Goal: Task Accomplishment & Management: Use online tool/utility

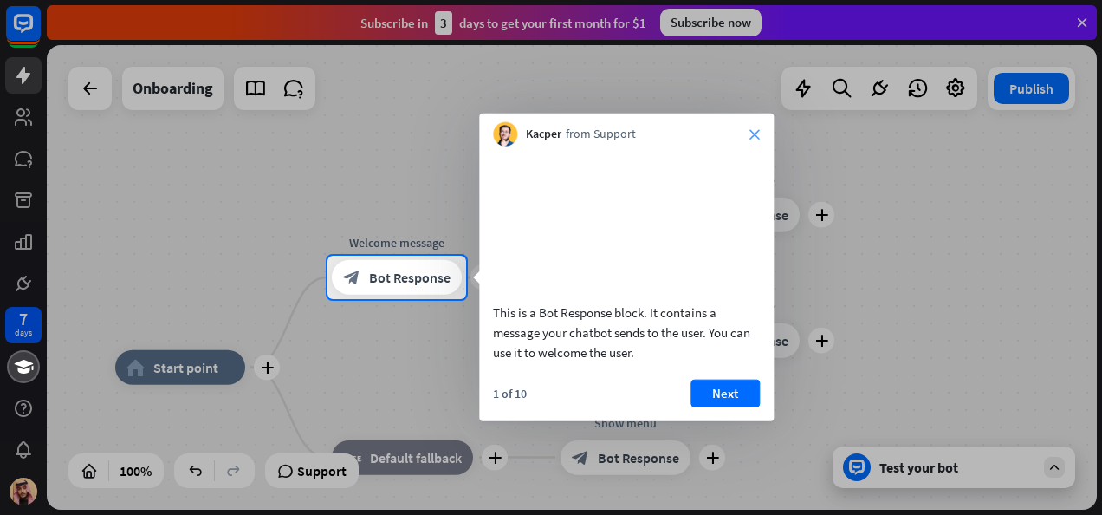
click at [753, 132] on icon "close" at bounding box center [754, 134] width 10 height 10
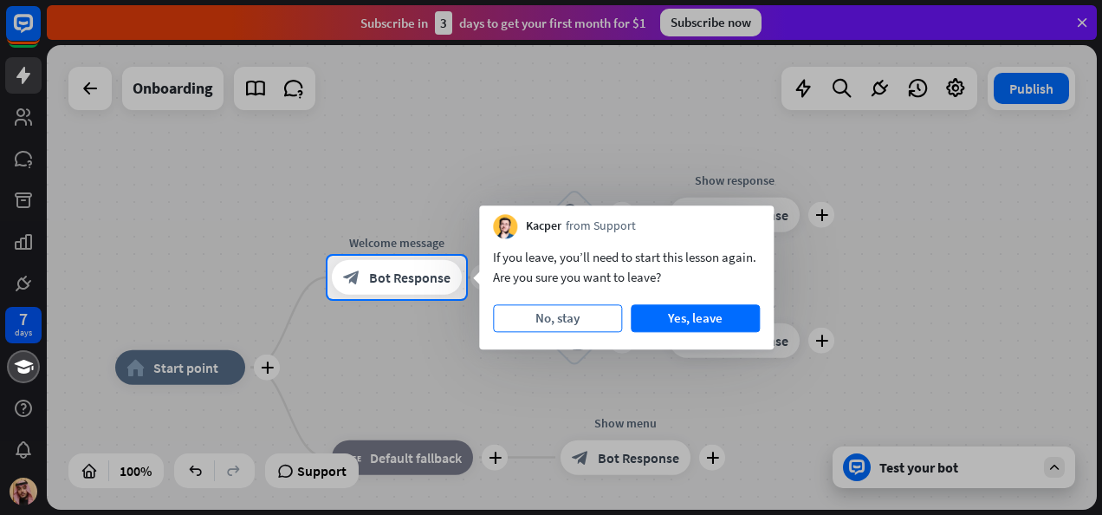
click at [574, 321] on button "No, stay" at bounding box center [557, 318] width 129 height 28
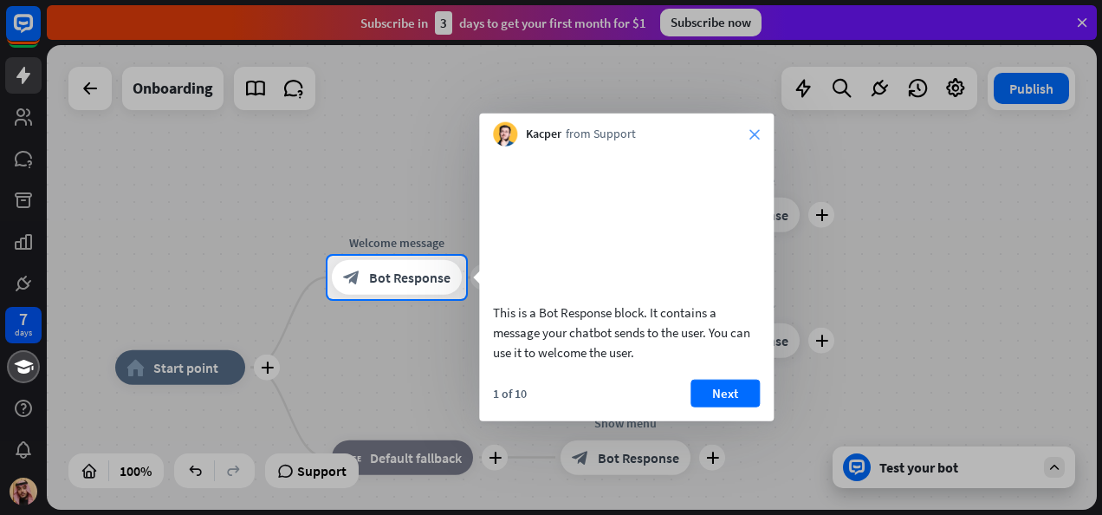
click at [749, 130] on icon "close" at bounding box center [754, 134] width 10 height 10
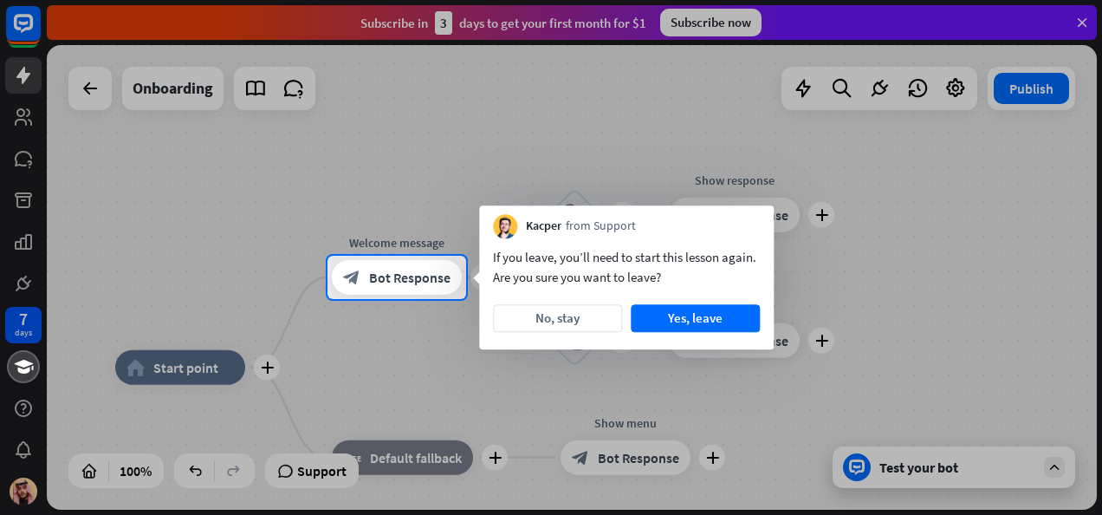
click at [1079, 20] on div at bounding box center [551, 128] width 1102 height 256
click at [672, 324] on button "Yes, leave" at bounding box center [695, 318] width 129 height 28
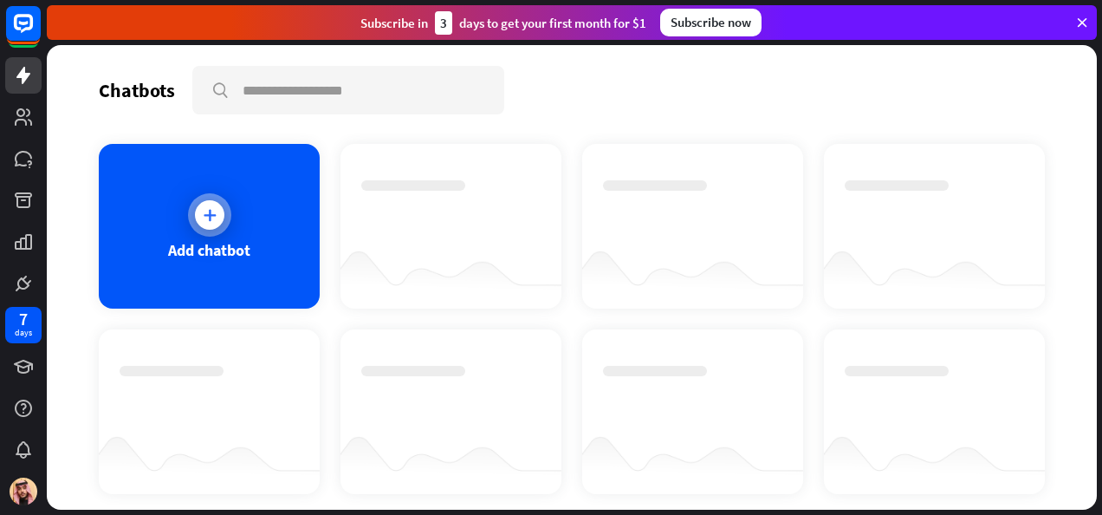
click at [208, 216] on icon at bounding box center [209, 214] width 17 height 17
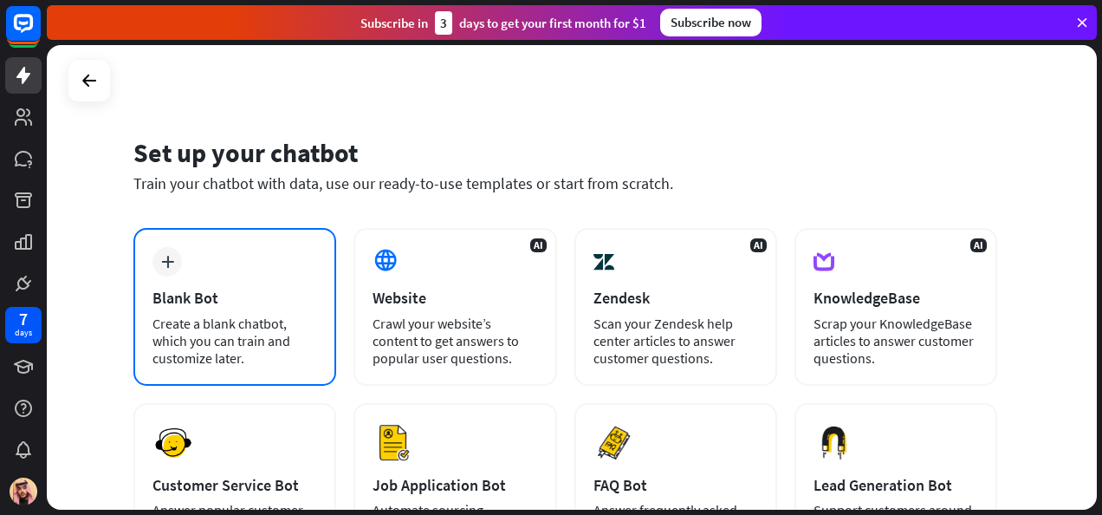
click at [237, 272] on div "plus Blank Bot Create a blank chatbot, which you can train and customize later." at bounding box center [234, 307] width 203 height 158
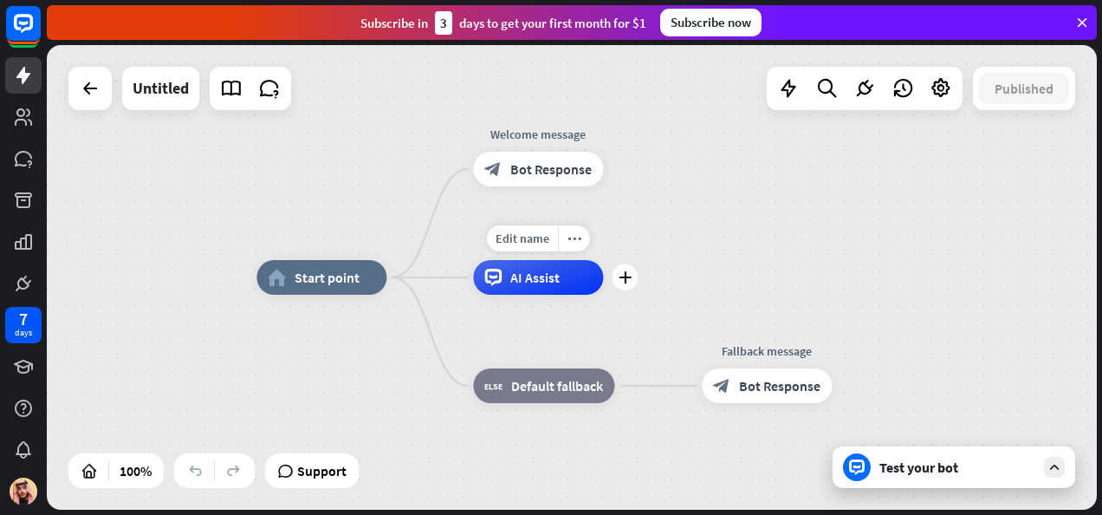
click at [548, 287] on div "AI Assist" at bounding box center [538, 277] width 130 height 35
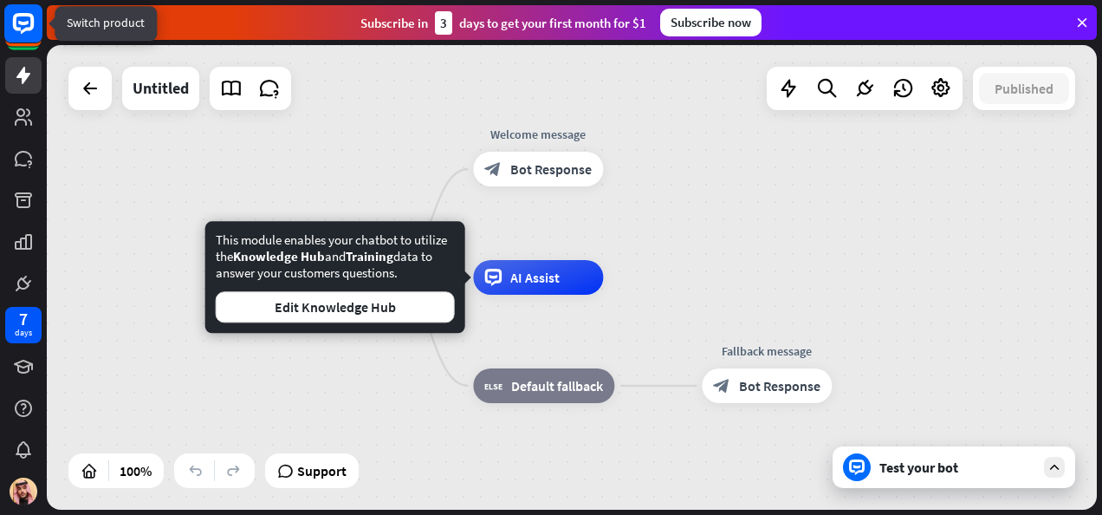
click at [22, 26] on rect at bounding box center [23, 23] width 38 height 38
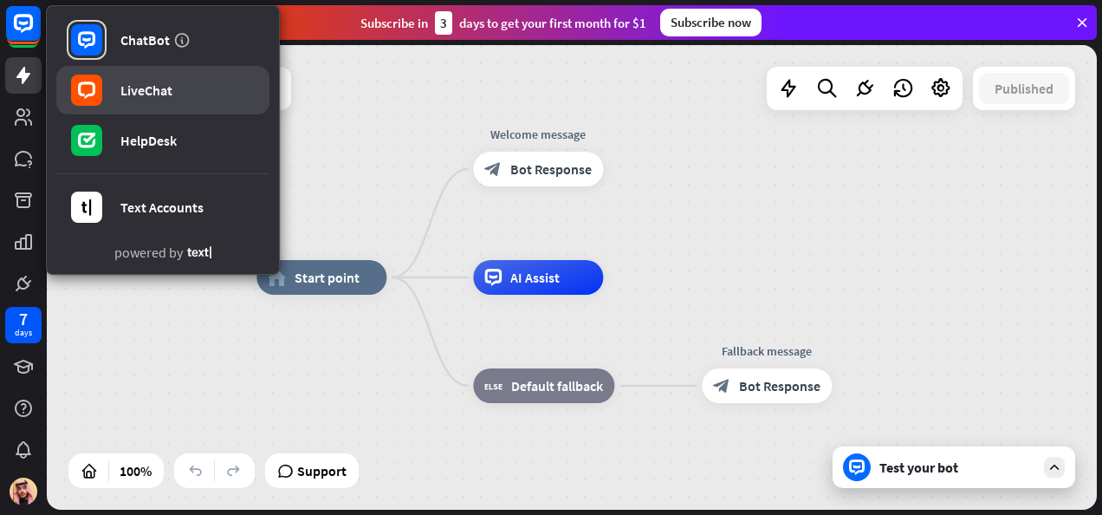
click at [143, 101] on link "LiveChat" at bounding box center [162, 90] width 213 height 49
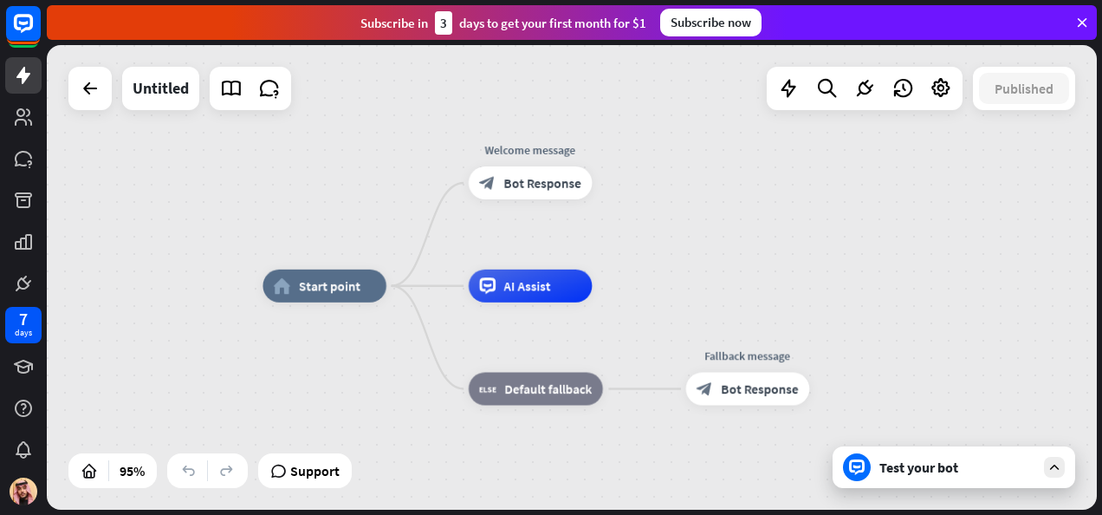
click at [915, 463] on div "Test your bot" at bounding box center [957, 466] width 156 height 17
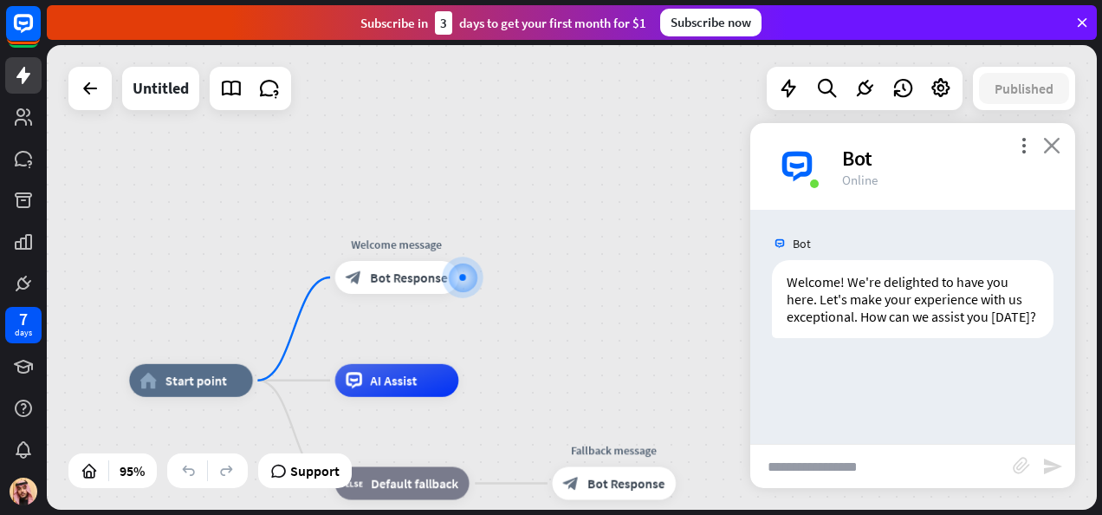
click at [1055, 139] on icon "close" at bounding box center [1051, 145] width 17 height 16
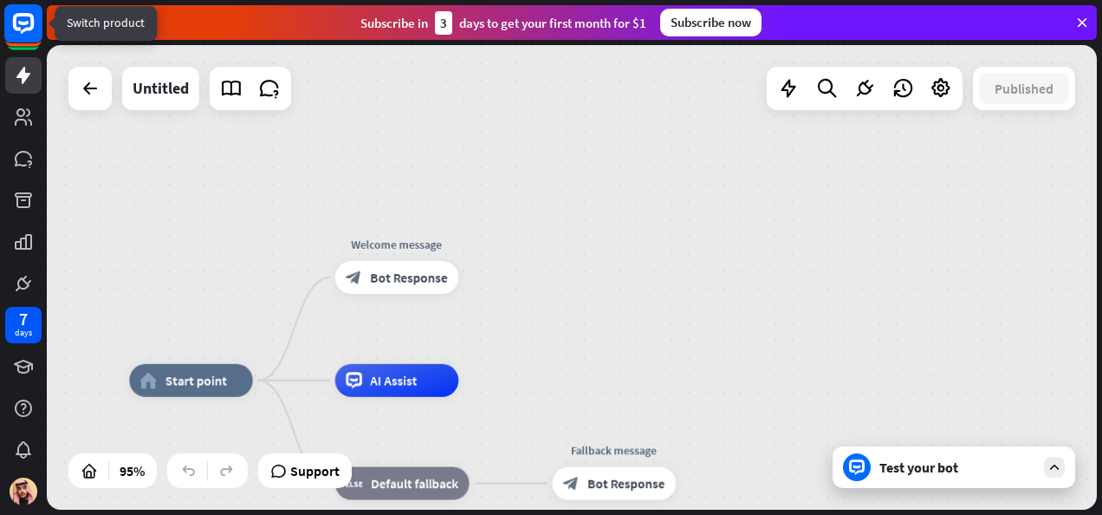
click at [33, 24] on icon at bounding box center [23, 23] width 21 height 21
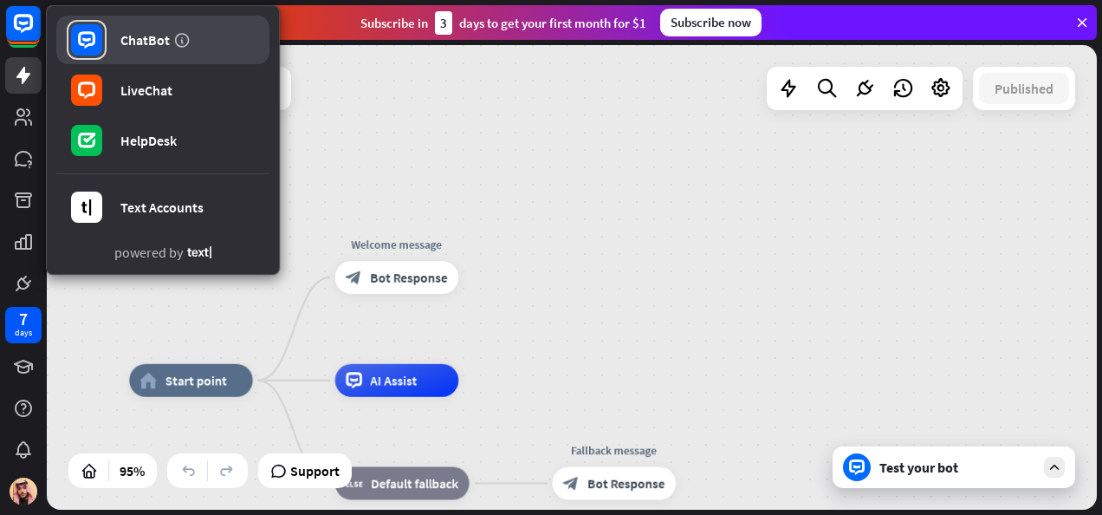
click at [154, 42] on div "ChatBot" at bounding box center [144, 39] width 49 height 17
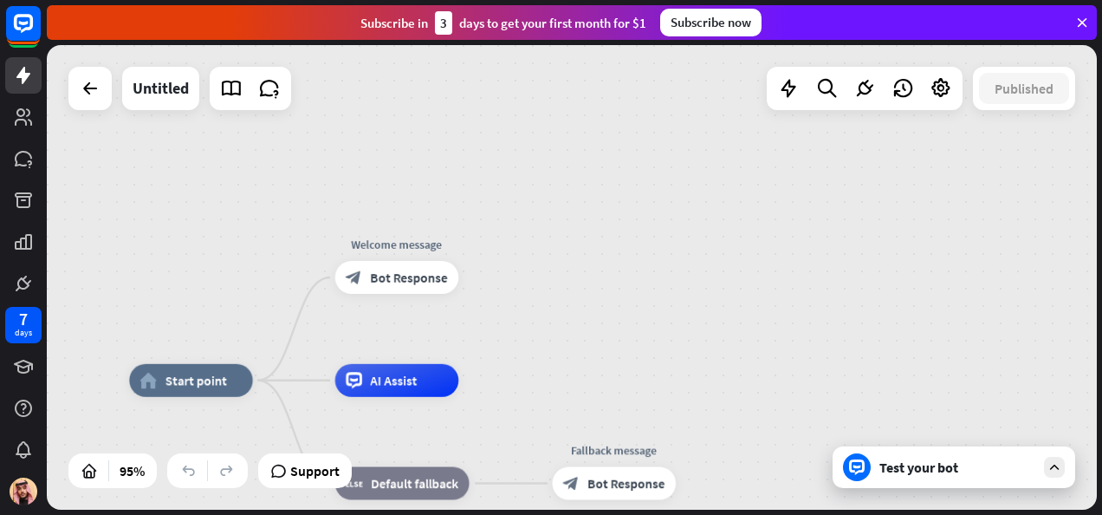
click at [1085, 21] on icon at bounding box center [1082, 23] width 16 height 16
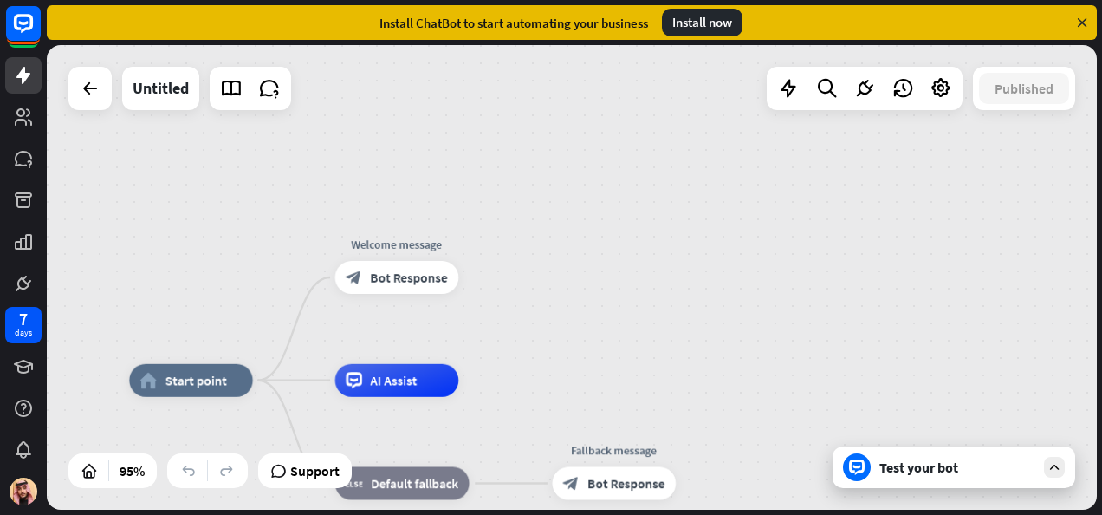
click at [1083, 24] on icon at bounding box center [1082, 23] width 16 height 16
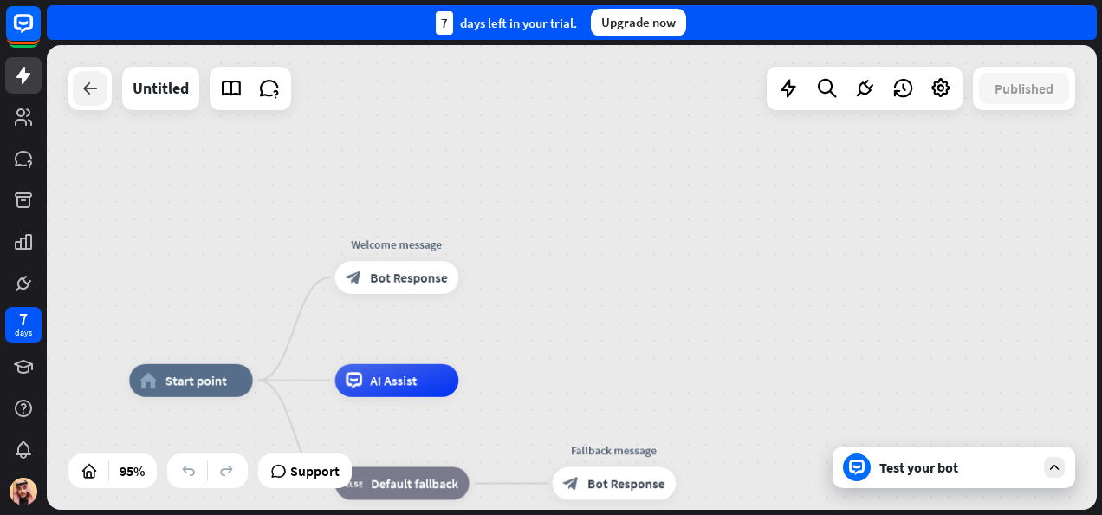
click at [90, 98] on icon at bounding box center [90, 88] width 21 height 21
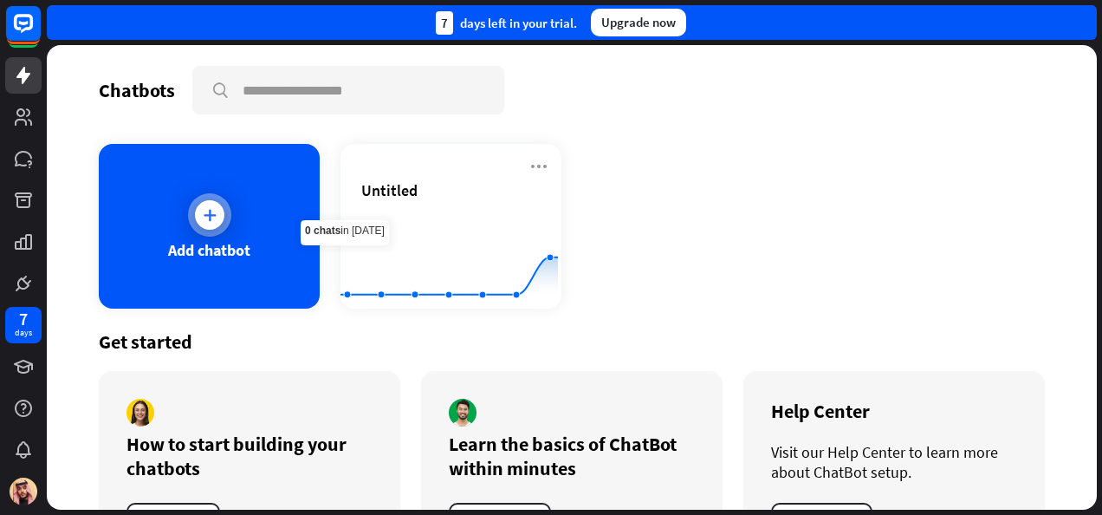
click at [211, 206] on icon at bounding box center [209, 214] width 17 height 17
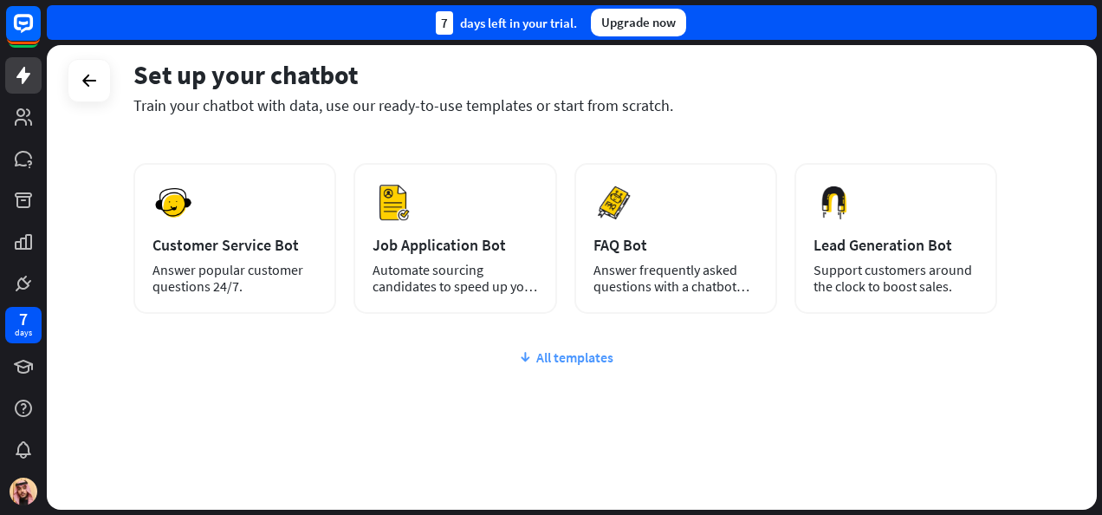
scroll to position [252, 0]
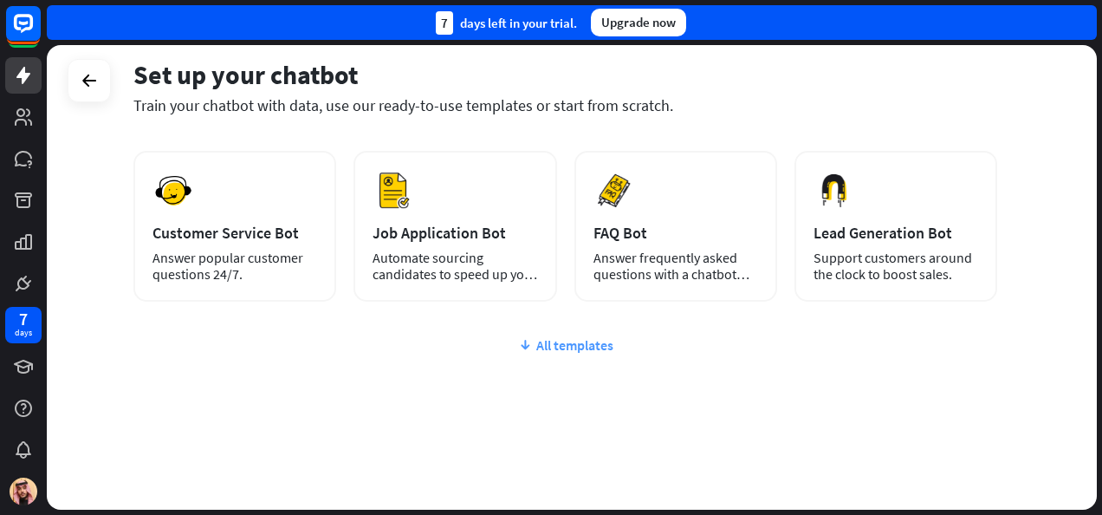
click at [572, 341] on div "All templates" at bounding box center [565, 344] width 864 height 17
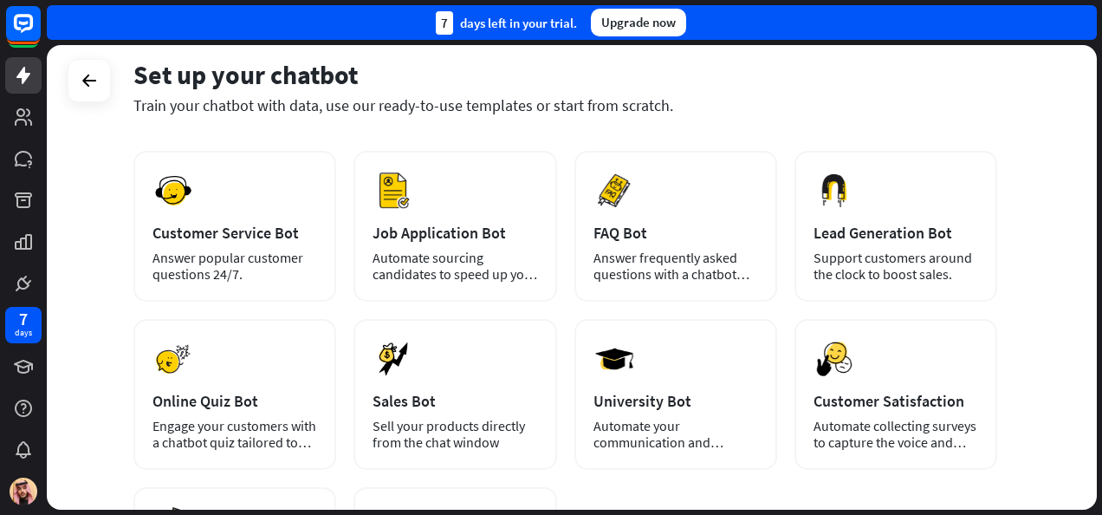
drag, startPoint x: 572, startPoint y: 341, endPoint x: 1060, endPoint y: 353, distance: 488.8
click at [1060, 353] on div "Set up your chatbot Train your chatbot with data, use our ready-to-use template…" at bounding box center [572, 277] width 1050 height 464
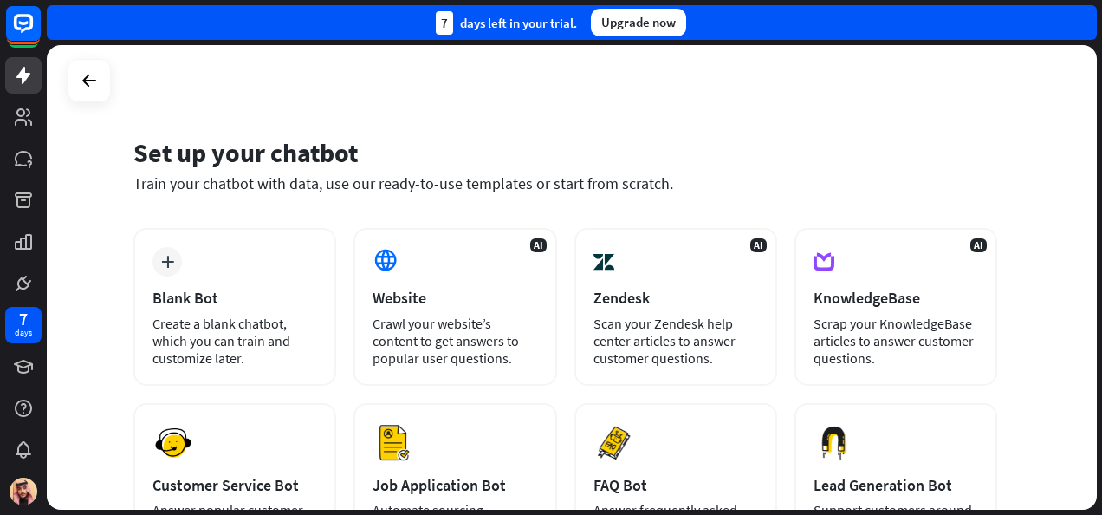
scroll to position [0, 0]
click at [19, 28] on icon at bounding box center [23, 23] width 21 height 21
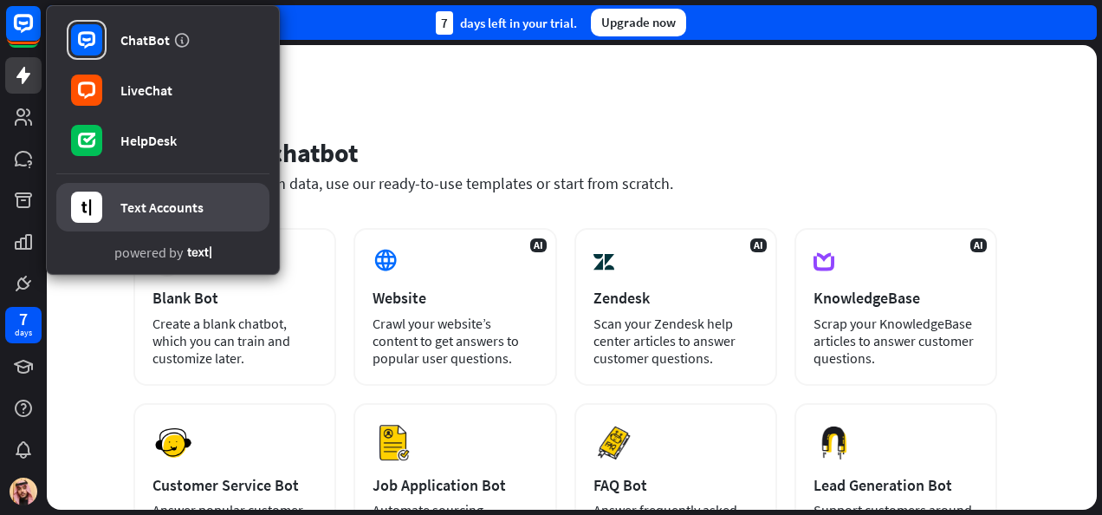
click at [194, 218] on link "Text Accounts" at bounding box center [162, 207] width 213 height 49
